Goal: Information Seeking & Learning: Learn about a topic

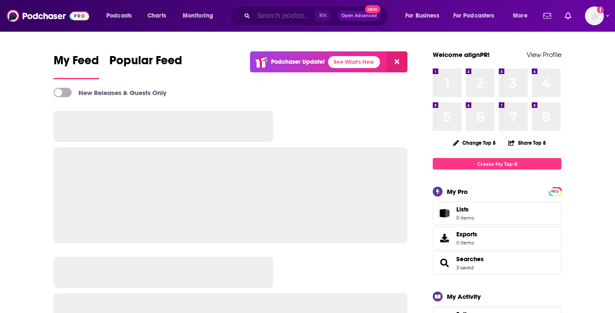
click at [258, 16] on input "Search podcasts, credits, & more..." at bounding box center [283, 16] width 61 height 14
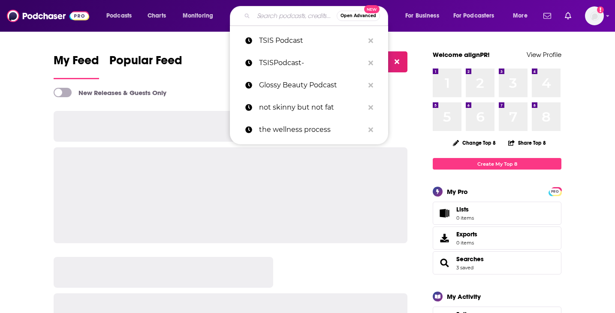
paste input "The Nikki & Brie Show"
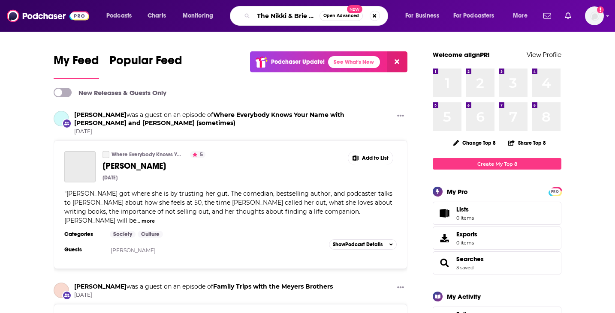
scroll to position [0, 11]
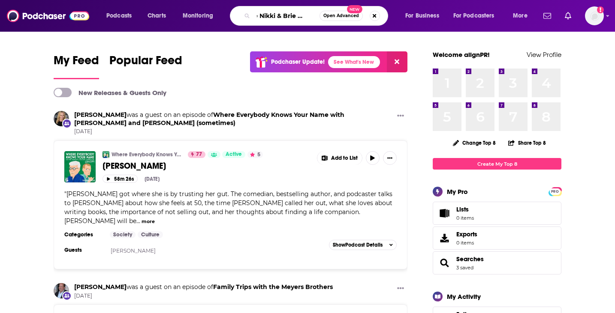
type input "The Nikki & Brie Show"
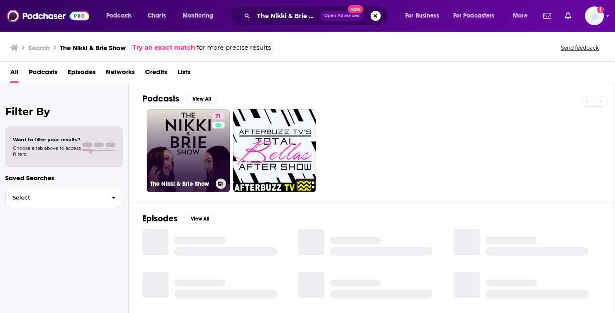
click at [206, 142] on link "71 The Nikki & [PERSON_NAME] Show" at bounding box center [188, 150] width 83 height 83
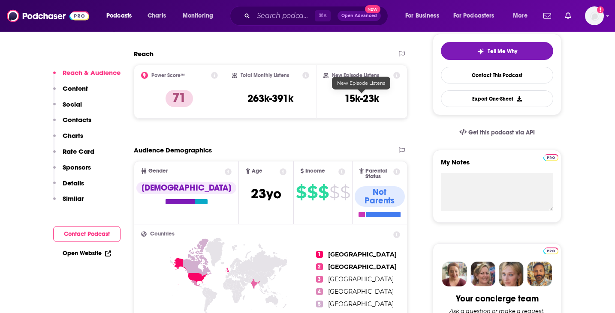
scroll to position [199, 0]
